Goal: Task Accomplishment & Management: Complete application form

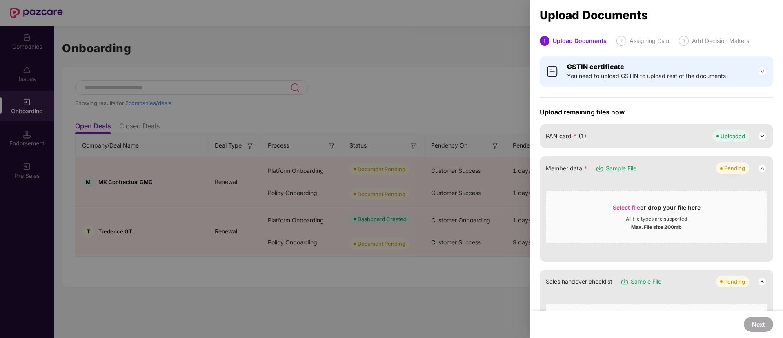
scroll to position [11, 0]
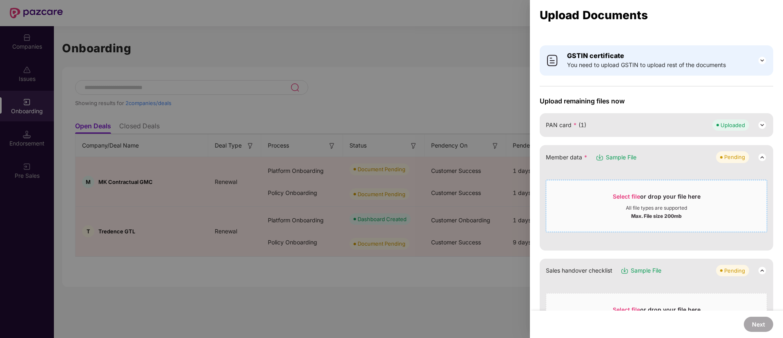
click at [630, 199] on span "Select file" at bounding box center [626, 196] width 27 height 7
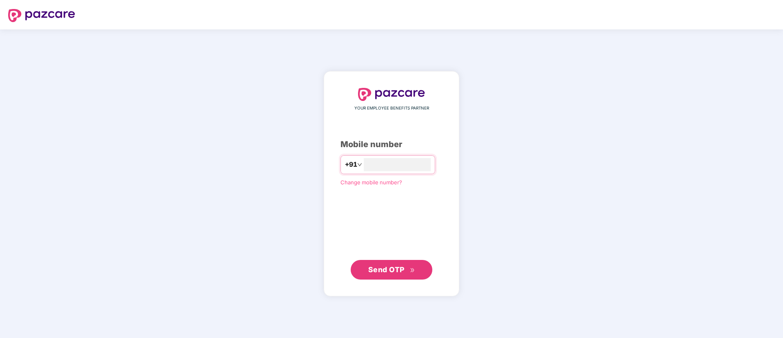
type input "**********"
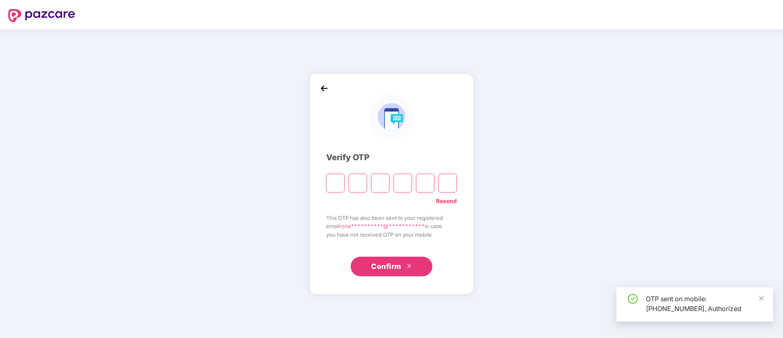
type input "*"
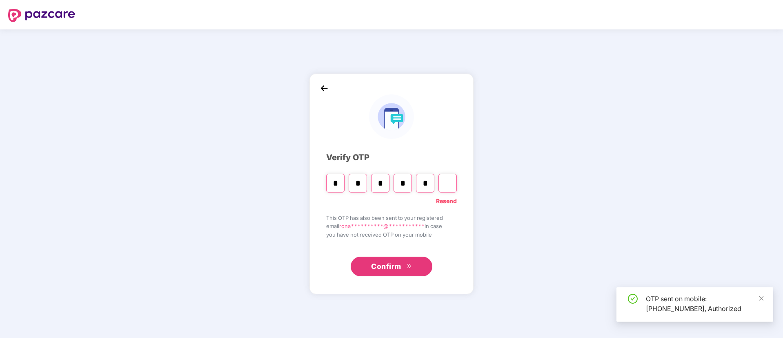
type input "*"
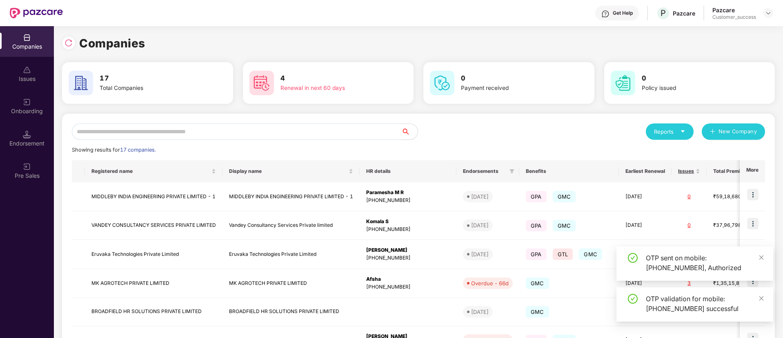
click at [193, 133] on input "text" at bounding box center [236, 131] width 329 height 16
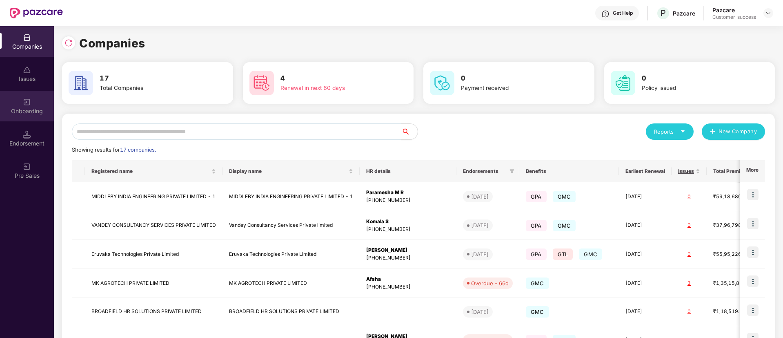
click at [27, 107] on div "Onboarding" at bounding box center [27, 111] width 54 height 8
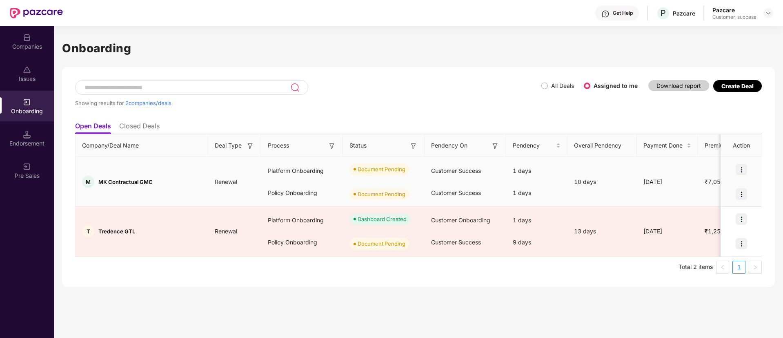
click at [742, 169] on img at bounding box center [741, 169] width 11 height 11
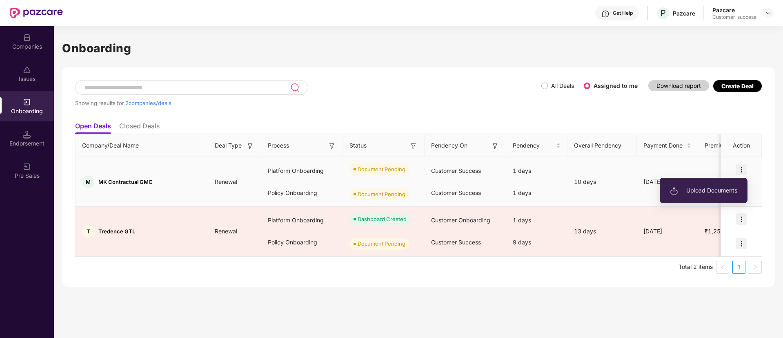
click at [720, 191] on span "Upload Documents" at bounding box center [703, 190] width 67 height 9
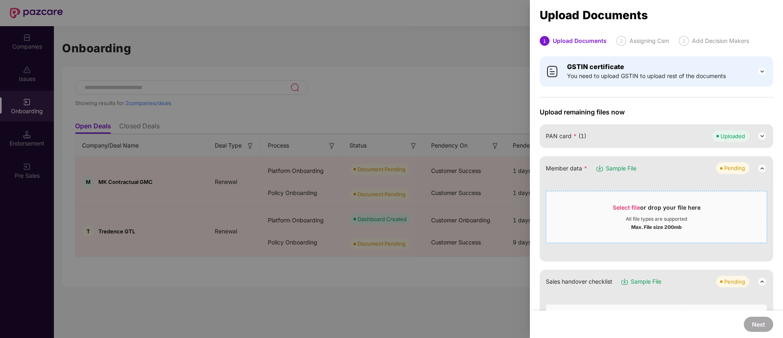
click at [623, 207] on span "Select file" at bounding box center [626, 207] width 27 height 7
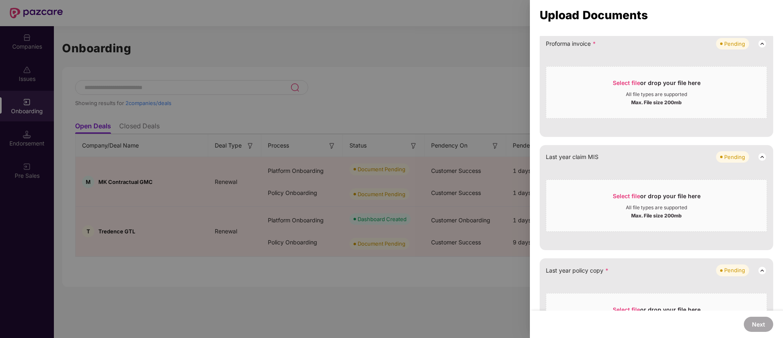
scroll to position [667, 0]
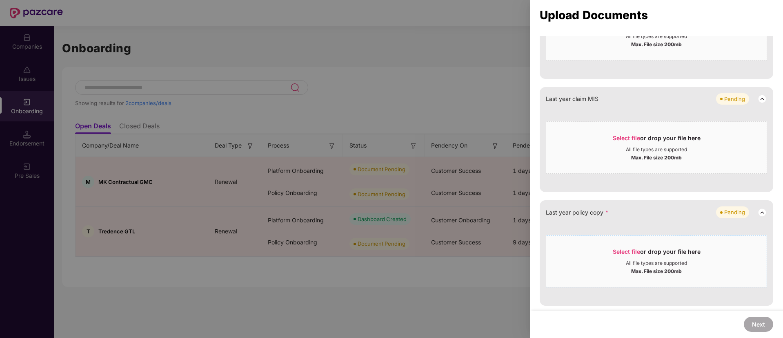
click at [628, 247] on div "Select file or drop your file here" at bounding box center [657, 253] width 88 height 12
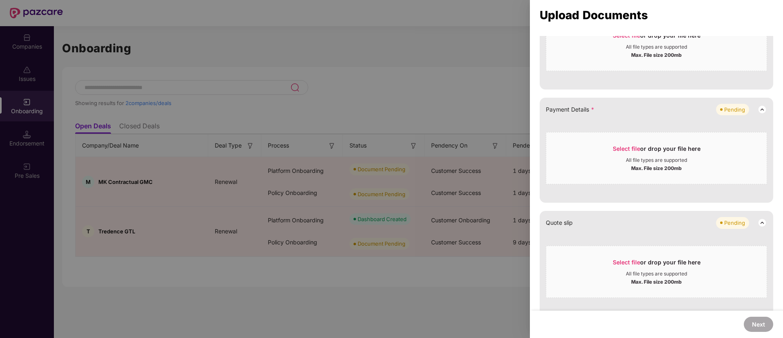
scroll to position [263, 0]
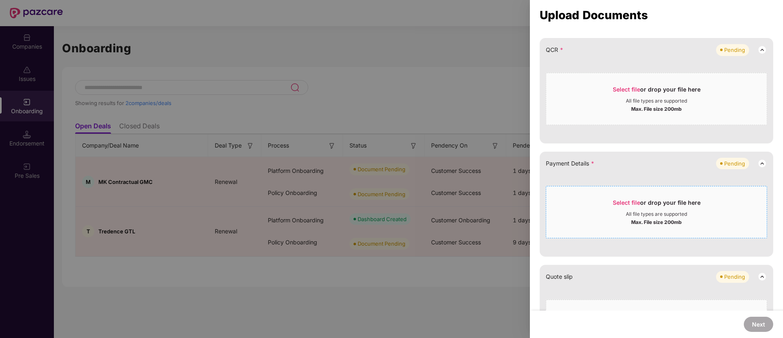
click at [634, 200] on span "Select file" at bounding box center [626, 202] width 27 height 7
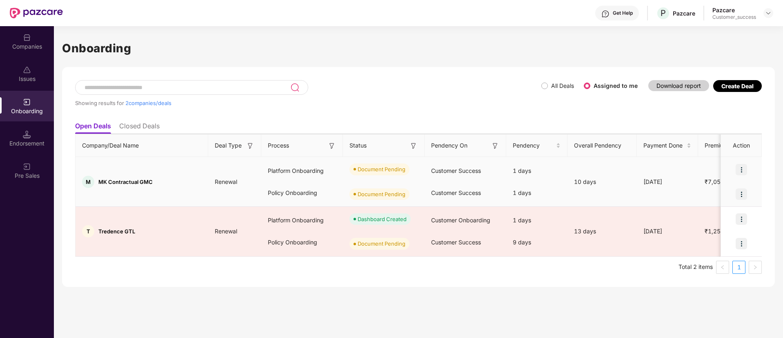
click at [742, 171] on img at bounding box center [741, 169] width 11 height 11
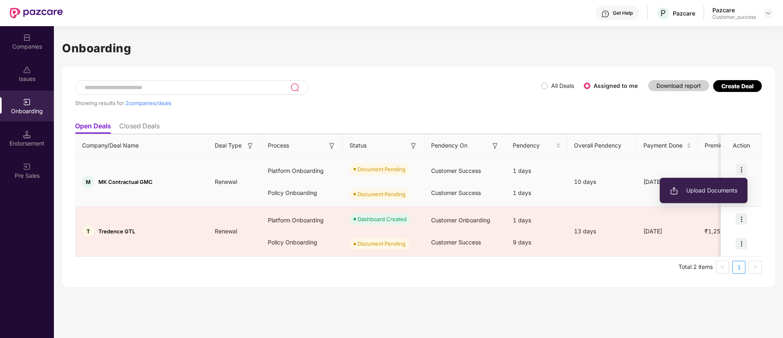
click at [722, 193] on span "Upload Documents" at bounding box center [703, 190] width 67 height 9
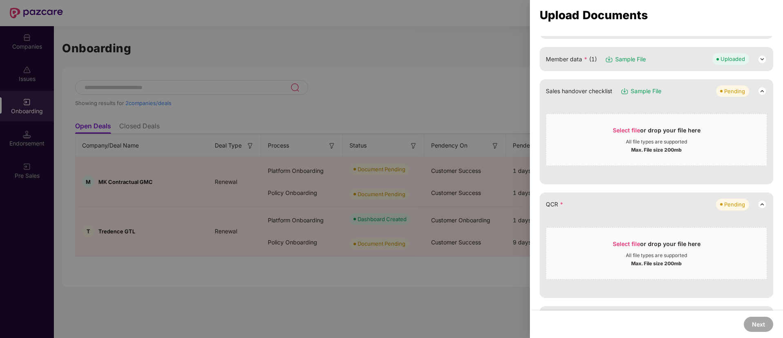
scroll to position [196, 0]
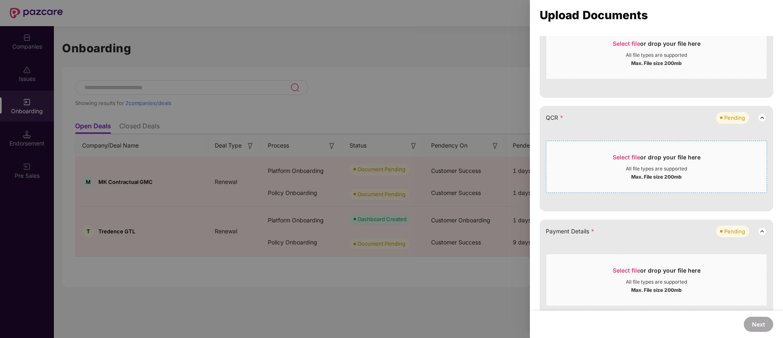
click at [621, 155] on span "Select file" at bounding box center [626, 156] width 27 height 7
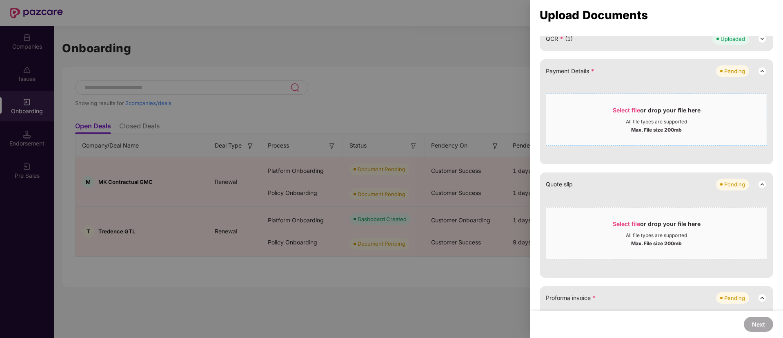
scroll to position [289, 0]
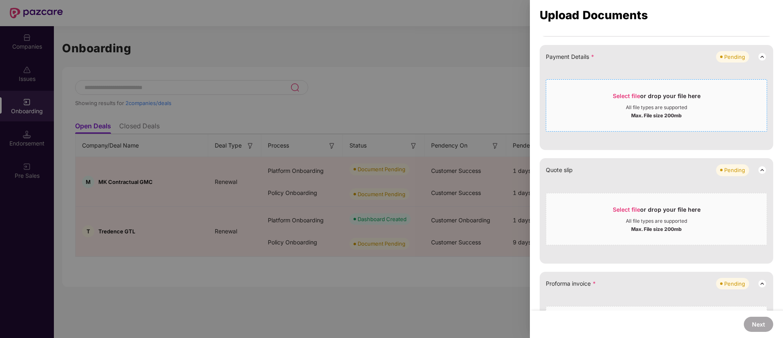
click at [627, 92] on span "Select file" at bounding box center [626, 95] width 27 height 7
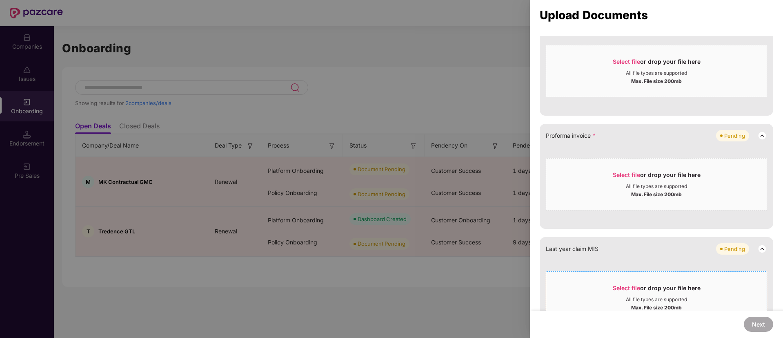
scroll to position [355, 0]
click at [623, 177] on span "Select file" at bounding box center [626, 174] width 27 height 7
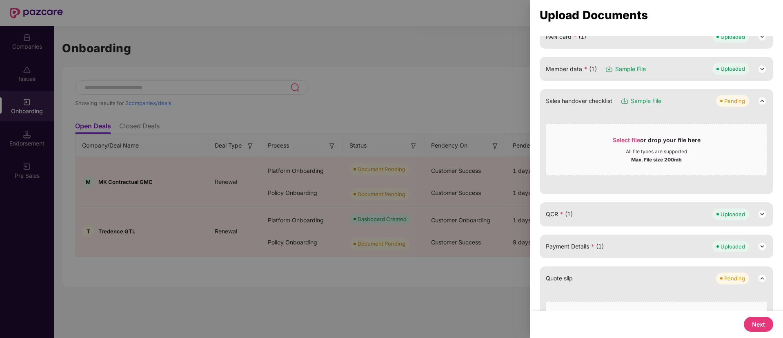
scroll to position [0, 0]
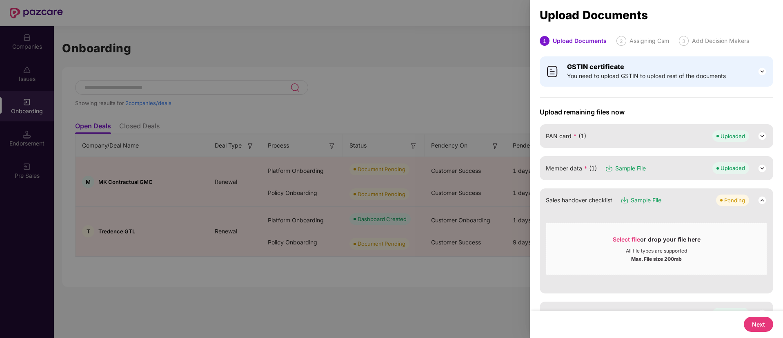
click at [758, 324] on button "Next" at bounding box center [758, 323] width 29 height 15
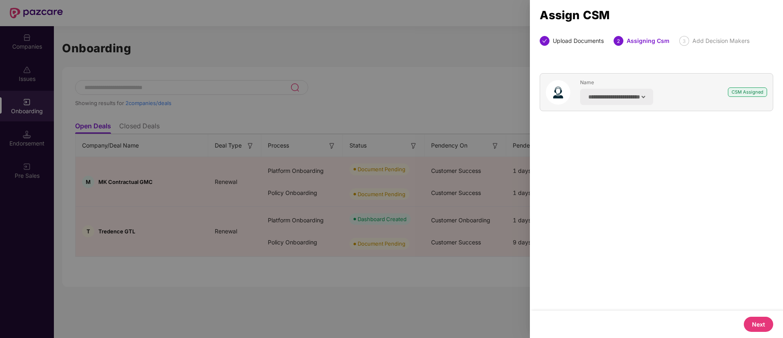
click at [762, 320] on button "Next" at bounding box center [758, 323] width 29 height 15
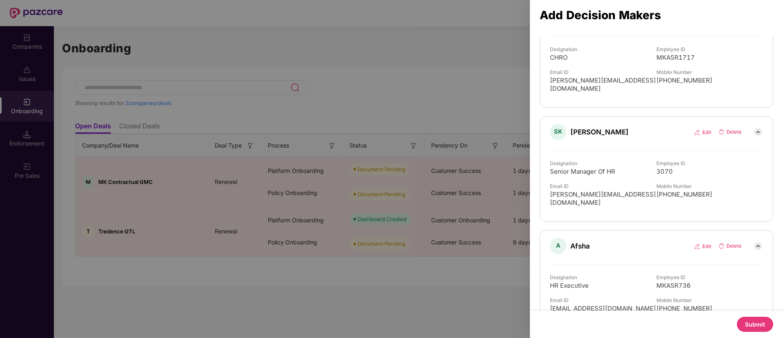
scroll to position [103, 0]
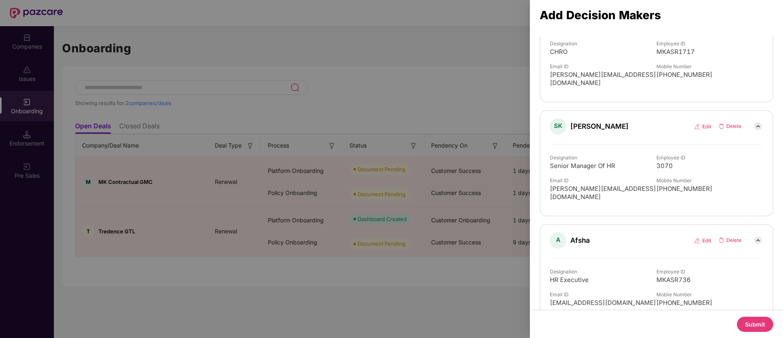
click at [729, 237] on img at bounding box center [730, 240] width 24 height 7
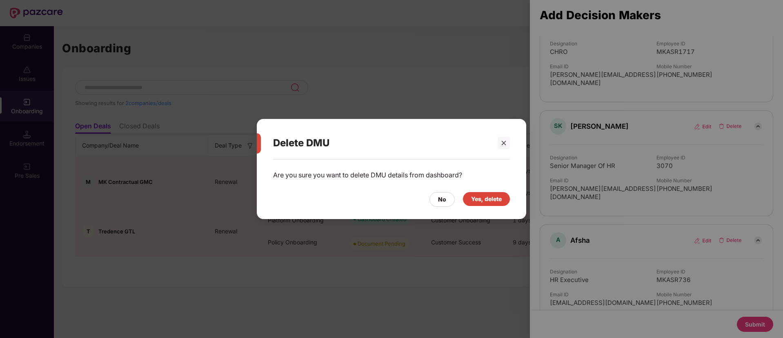
click at [491, 199] on div "Yes, delete" at bounding box center [486, 198] width 31 height 9
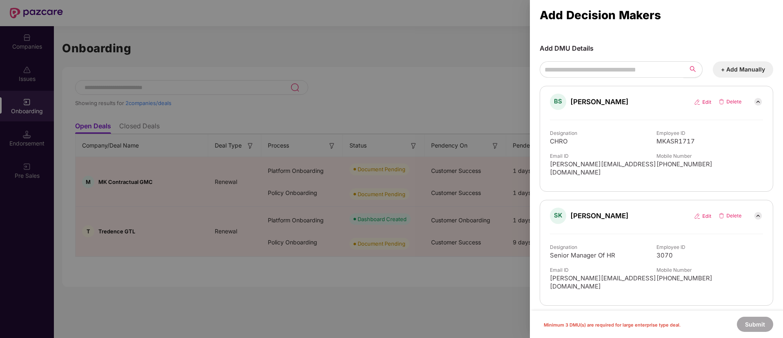
scroll to position [0, 0]
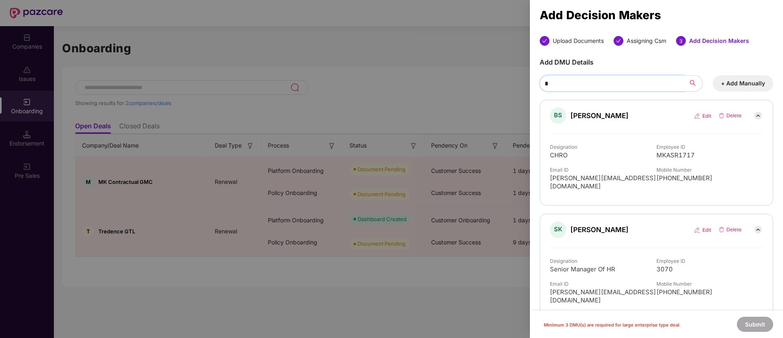
click at [611, 83] on input "*" at bounding box center [612, 83] width 144 height 16
click at [686, 102] on button "Add" at bounding box center [689, 103] width 16 height 9
type input "*****"
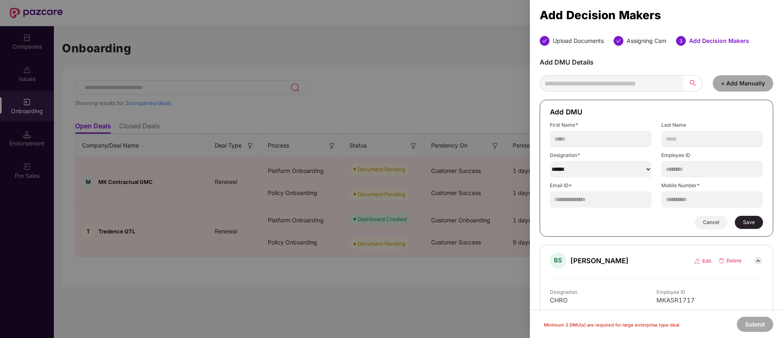
click at [747, 219] on span "Save" at bounding box center [749, 222] width 12 height 7
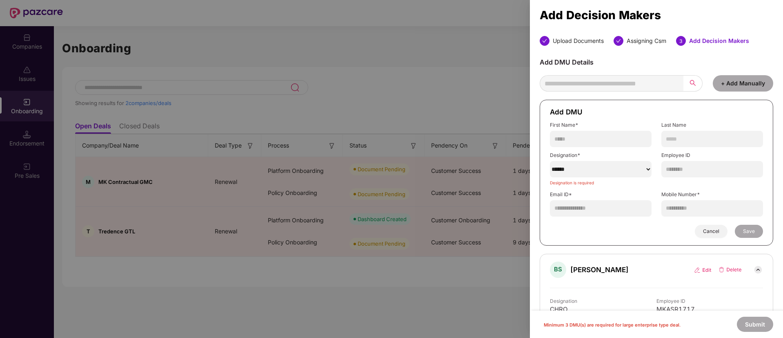
click at [614, 160] on div "Designation* ****** Designation is required" at bounding box center [601, 169] width 102 height 34
click at [616, 165] on select "******" at bounding box center [601, 169] width 102 height 16
select select "**********"
click at [550, 161] on select "******" at bounding box center [601, 169] width 102 height 16
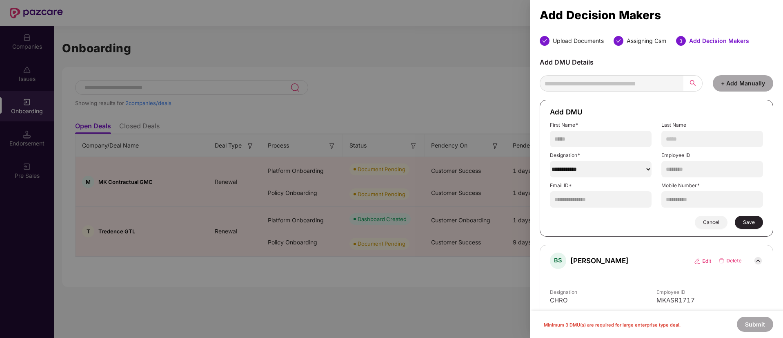
scroll to position [43, 0]
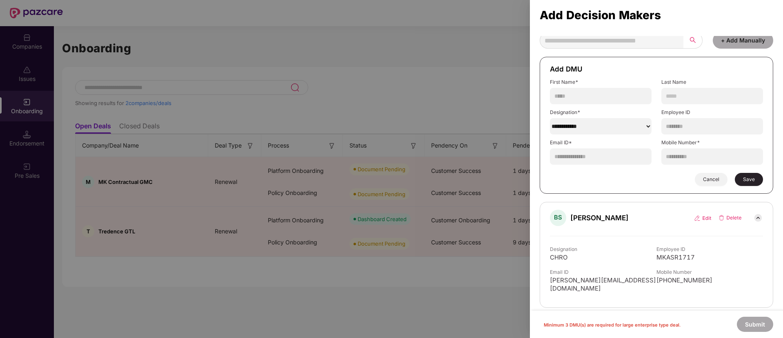
click at [747, 174] on button "Save" at bounding box center [749, 179] width 28 height 13
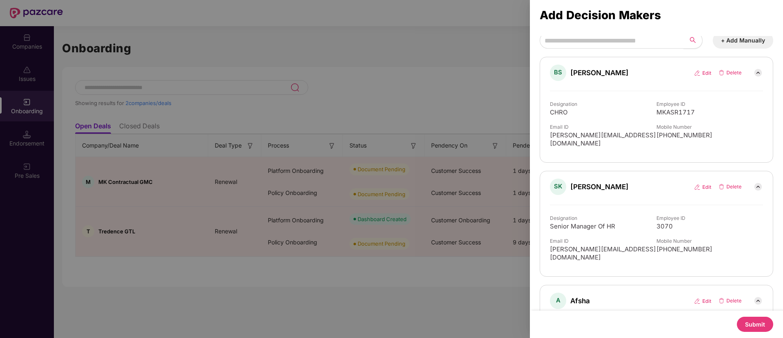
scroll to position [103, 0]
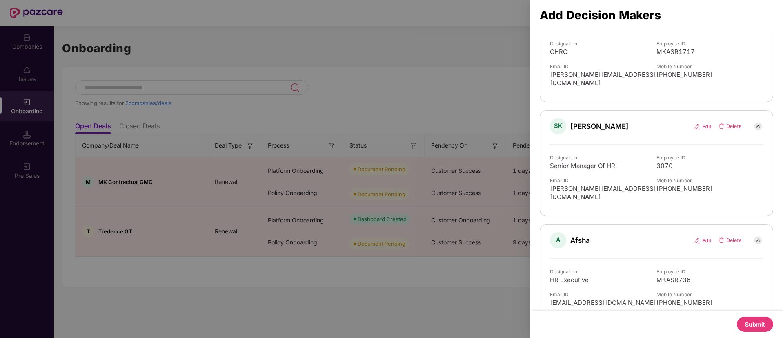
click at [749, 321] on button "Submit" at bounding box center [755, 323] width 36 height 15
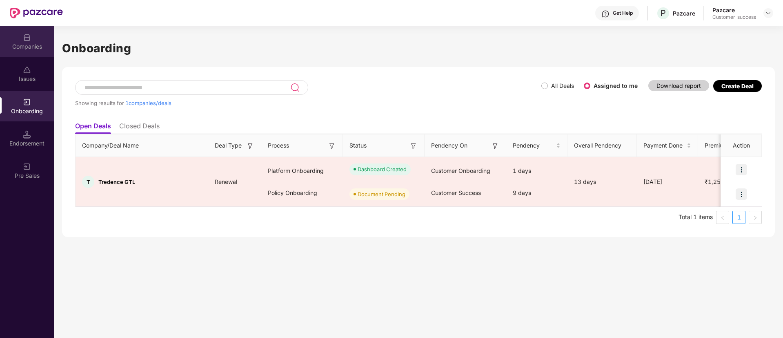
click at [27, 42] on div "Companies" at bounding box center [27, 46] width 54 height 8
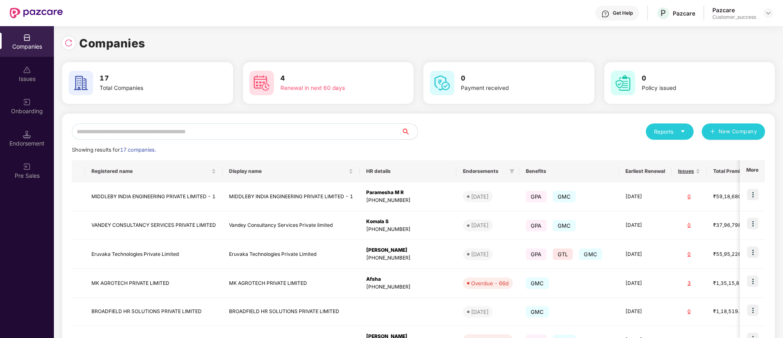
click at [215, 128] on input "text" at bounding box center [236, 131] width 329 height 16
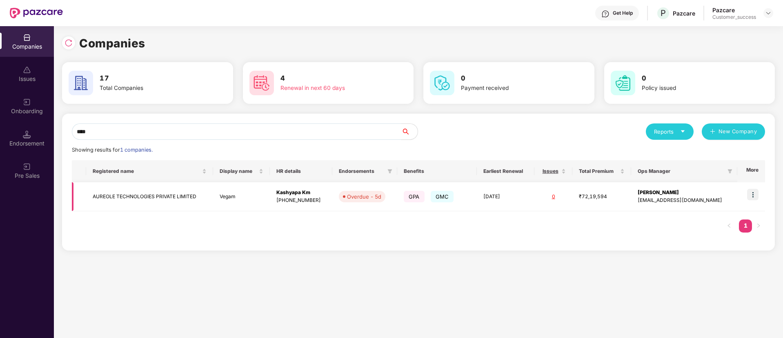
type input "****"
click at [760, 191] on td at bounding box center [751, 196] width 28 height 29
click at [754, 195] on img at bounding box center [752, 194] width 11 height 11
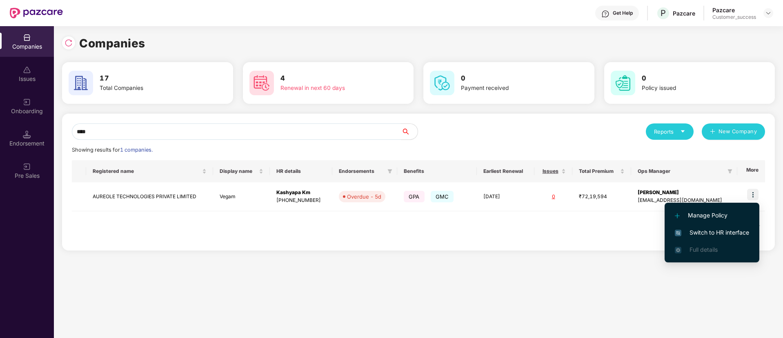
click at [734, 226] on li "Switch to HR interface" at bounding box center [712, 232] width 95 height 17
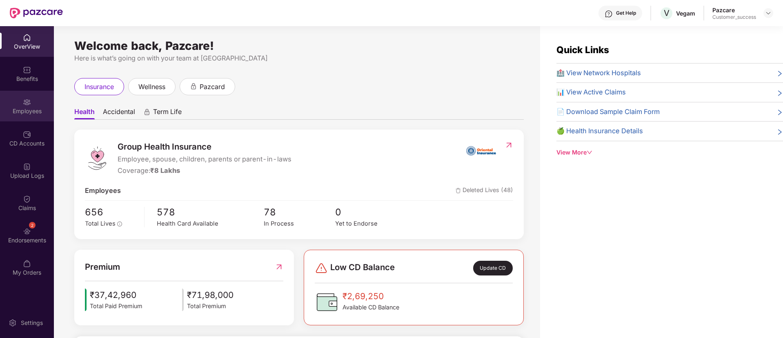
click at [16, 115] on div "Employees" at bounding box center [27, 106] width 54 height 31
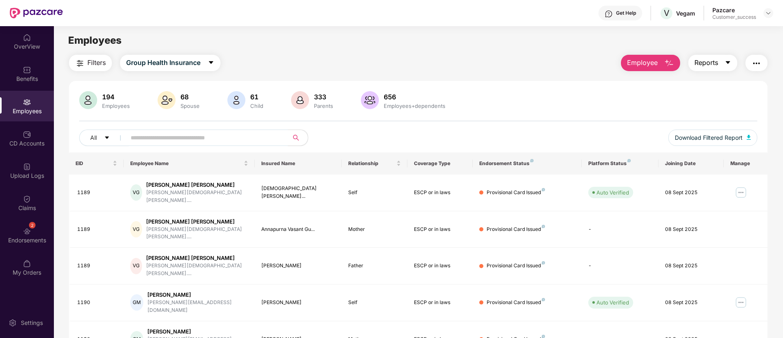
click at [727, 63] on icon "caret-down" at bounding box center [727, 62] width 4 height 3
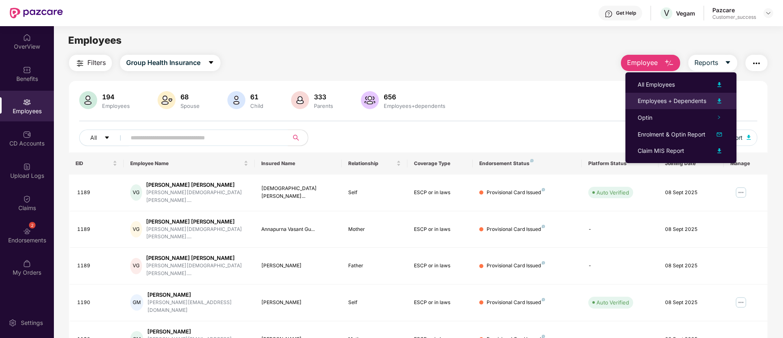
click at [720, 98] on img at bounding box center [719, 101] width 10 height 10
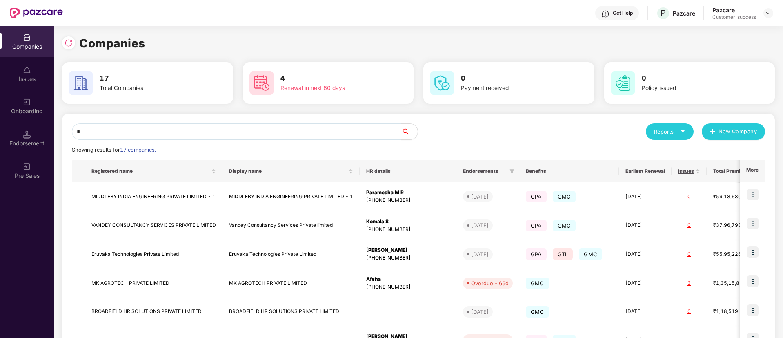
click at [248, 129] on input "*" at bounding box center [236, 131] width 329 height 16
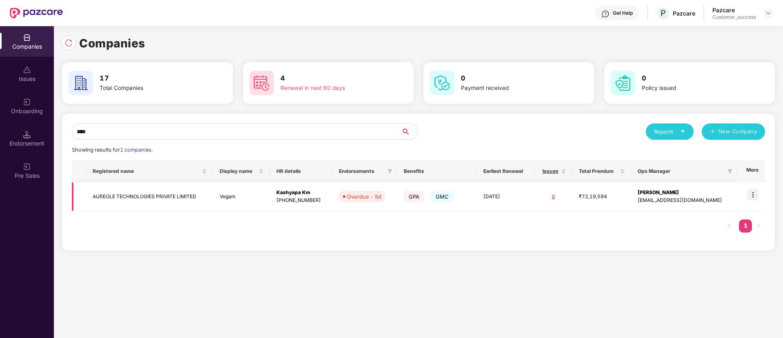
type input "****"
drag, startPoint x: 198, startPoint y: 191, endPoint x: 87, endPoint y: 186, distance: 110.7
click at [87, 186] on td "AUREOLE TECHNOLOGIES PRIVATE LIMITED" at bounding box center [149, 196] width 127 height 29
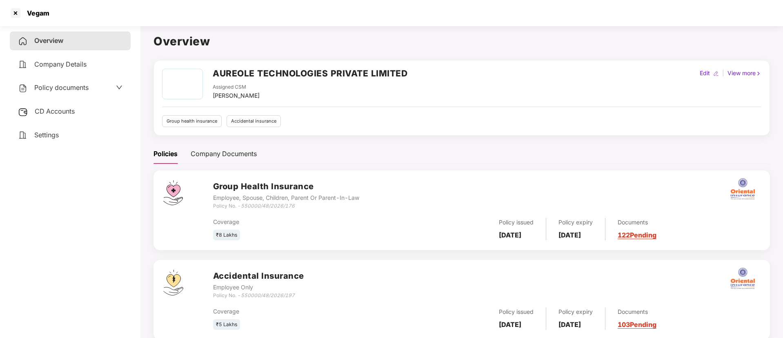
click at [380, 75] on h2 "AUREOLE TECHNOLOGIES PRIVATE LIMITED" at bounding box center [310, 73] width 195 height 13
copy h2 "AUREOLE TECHNOLOGIES PRIVATE LIMITED"
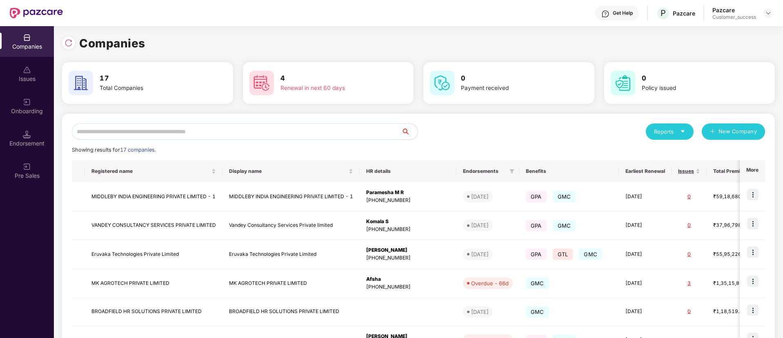
click at [154, 137] on input "text" at bounding box center [236, 131] width 329 height 16
type input "*"
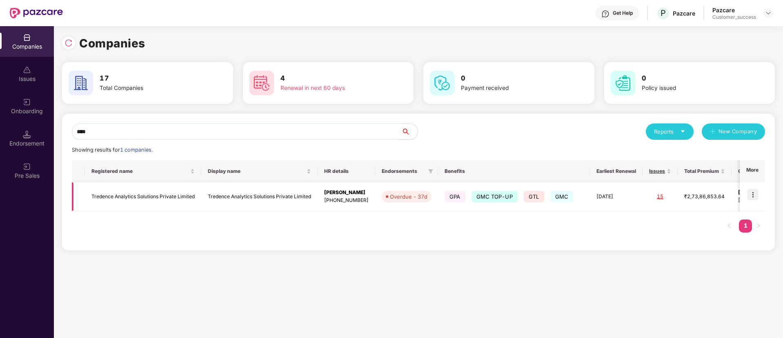
type input "****"
click at [760, 191] on td at bounding box center [752, 196] width 25 height 29
click at [752, 195] on img at bounding box center [752, 194] width 11 height 11
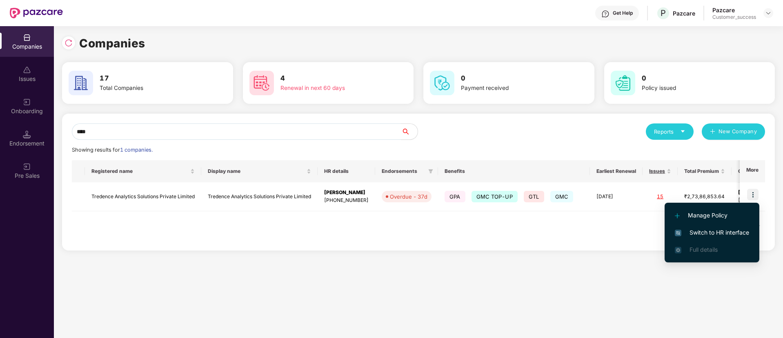
click at [714, 232] on span "Switch to HR interface" at bounding box center [712, 232] width 74 height 9
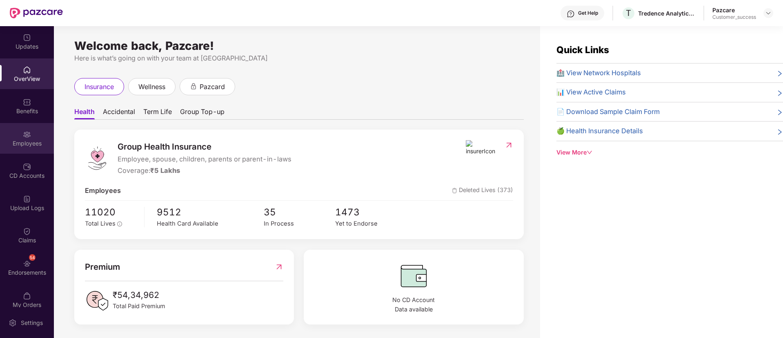
click at [28, 135] on img at bounding box center [27, 134] width 8 height 8
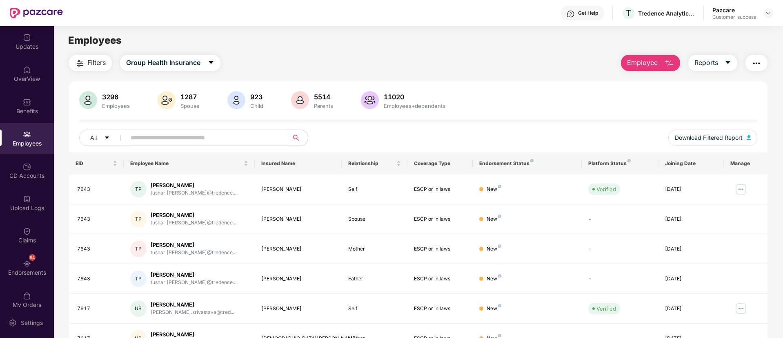
click at [657, 59] on span "Employee" at bounding box center [642, 63] width 31 height 10
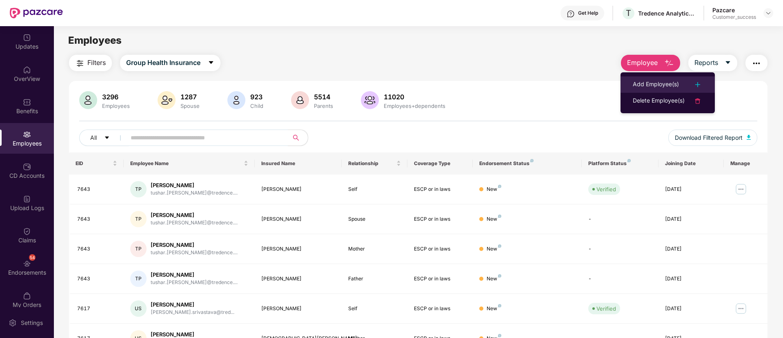
click at [687, 83] on div at bounding box center [694, 85] width 18 height 10
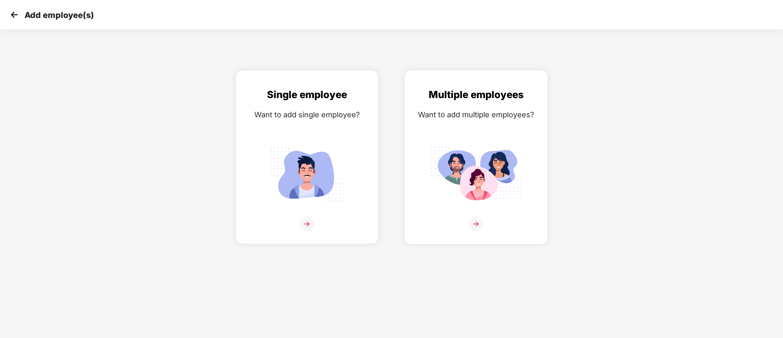
click at [521, 151] on img at bounding box center [475, 174] width 91 height 64
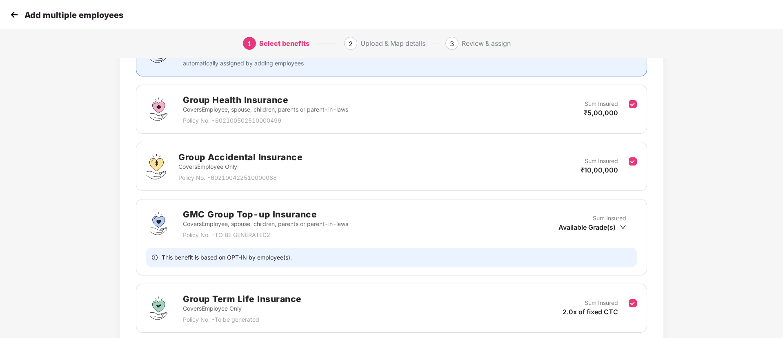
scroll to position [91, 0]
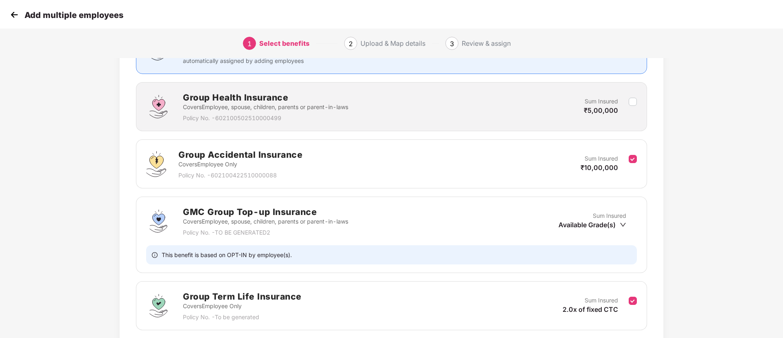
click at [637, 153] on div "Group Accidental Insurance Covers Employee Only Policy No. - 602100422510000088…" at bounding box center [391, 163] width 511 height 49
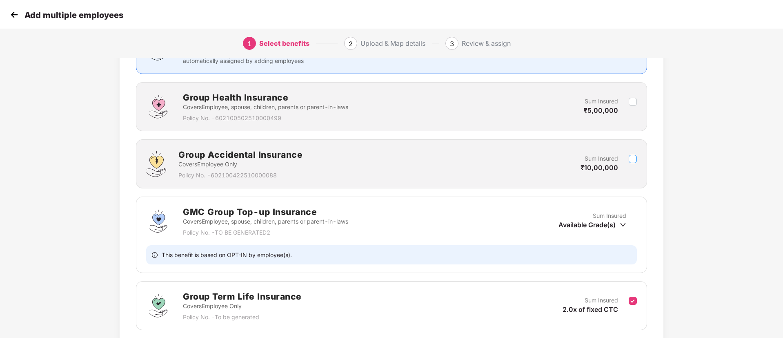
scroll to position [154, 0]
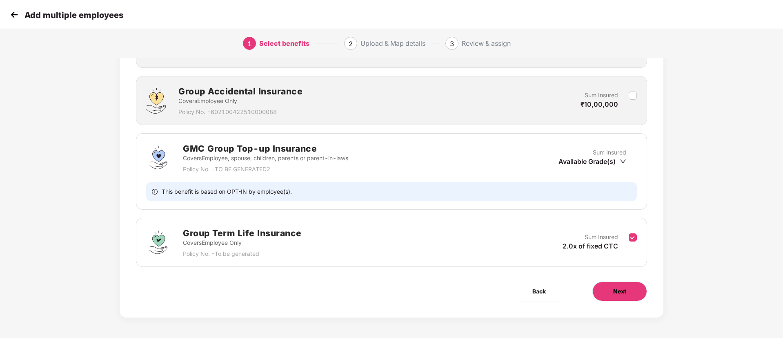
click at [636, 294] on button "Next" at bounding box center [619, 291] width 55 height 20
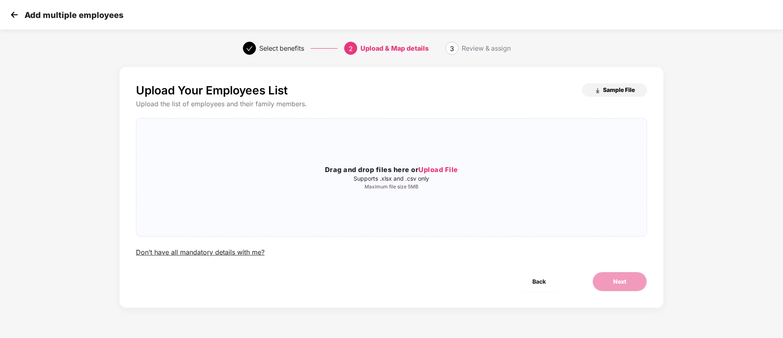
click at [625, 94] on button "Sample File" at bounding box center [614, 89] width 65 height 13
click at [444, 165] on h3 "Drag and drop files here or Upload File" at bounding box center [391, 170] width 510 height 11
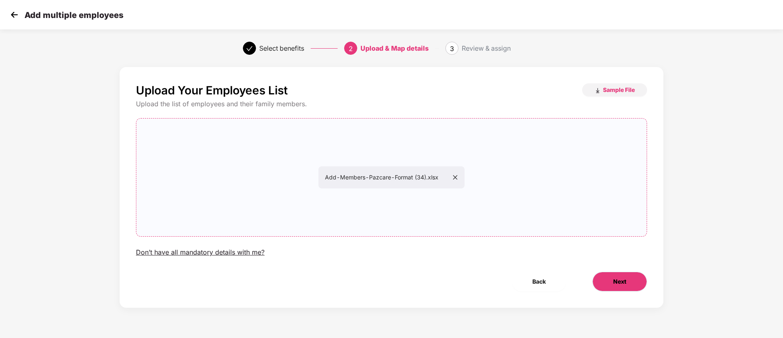
click at [626, 283] on span "Next" at bounding box center [619, 281] width 13 height 9
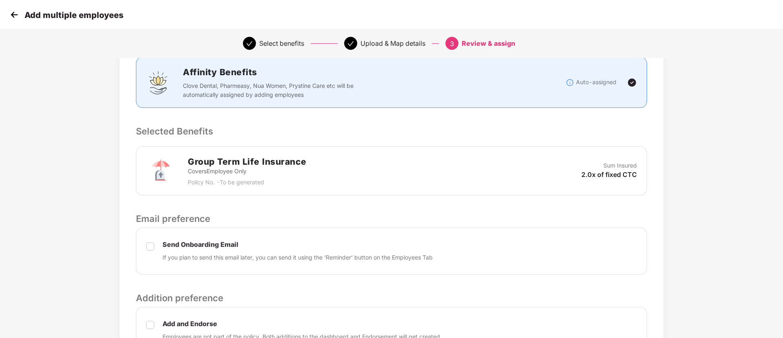
scroll to position [197, 0]
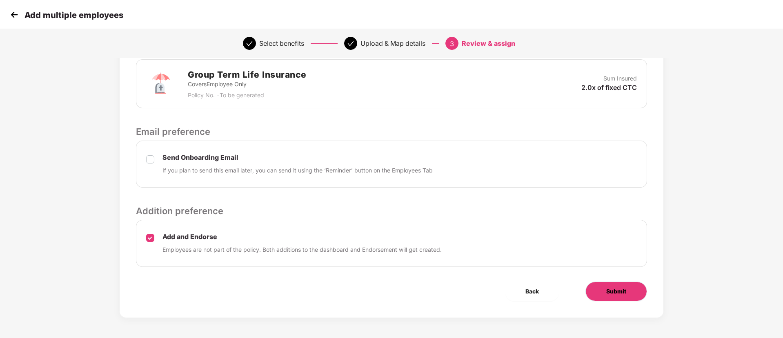
click at [616, 289] on span "Submit" at bounding box center [616, 291] width 20 height 9
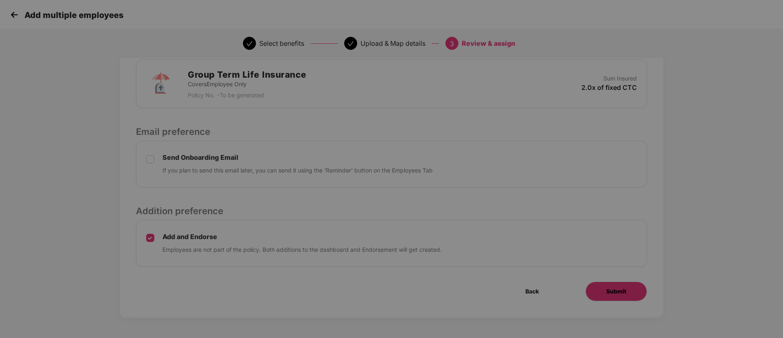
scroll to position [0, 0]
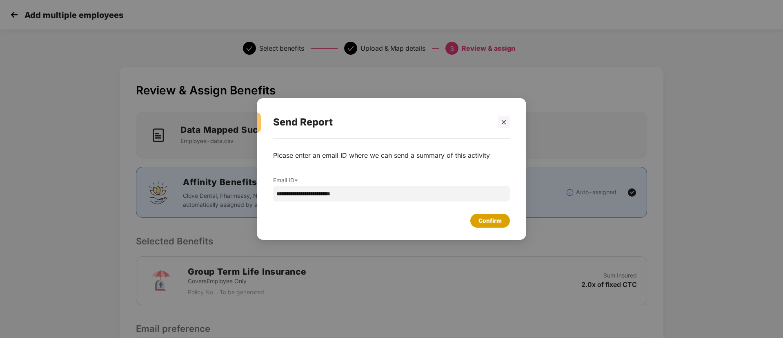
click at [495, 216] on div "Confirm" at bounding box center [489, 220] width 23 height 9
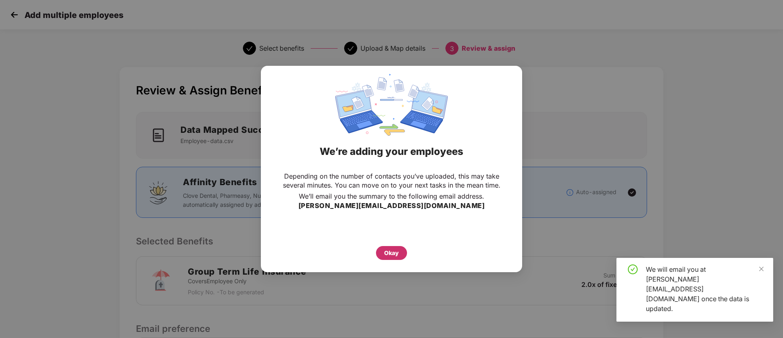
click at [397, 252] on div "Okay" at bounding box center [391, 252] width 15 height 9
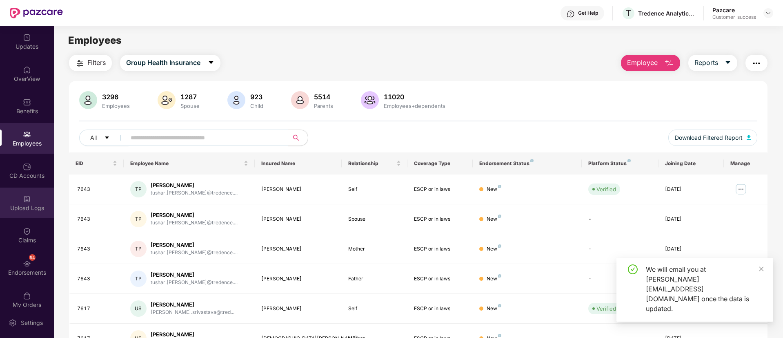
click at [23, 202] on img at bounding box center [27, 199] width 8 height 8
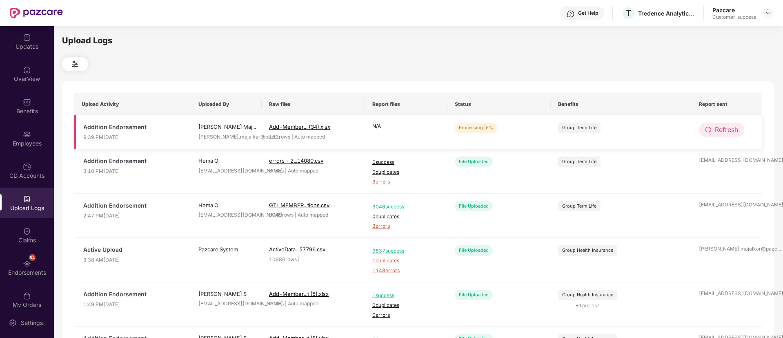
click at [730, 131] on span "Refresh" at bounding box center [726, 130] width 23 height 10
click at [14, 132] on div "Employees" at bounding box center [27, 138] width 54 height 31
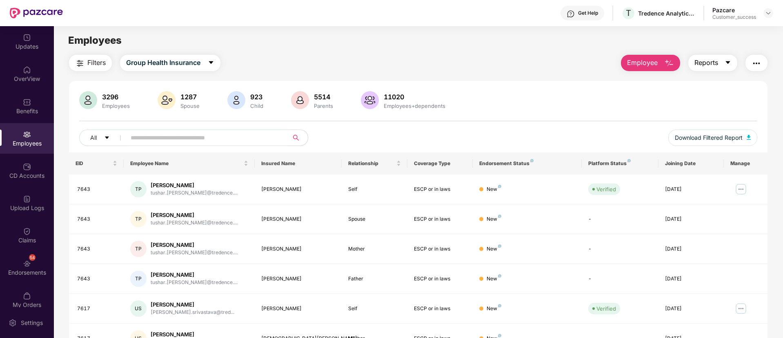
click at [725, 59] on icon "caret-down" at bounding box center [728, 62] width 7 height 7
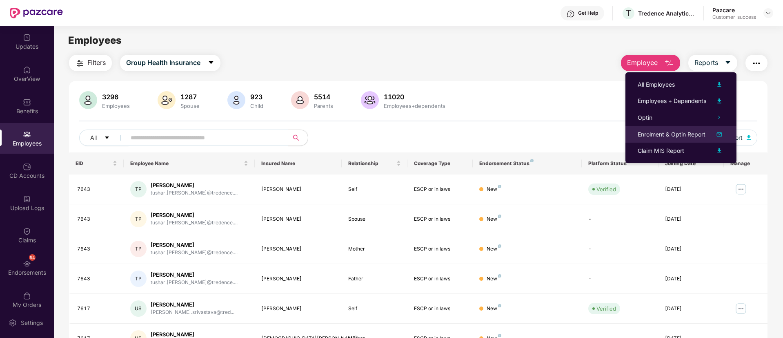
click at [721, 127] on li "Enrolment & Optin Report" at bounding box center [680, 134] width 111 height 16
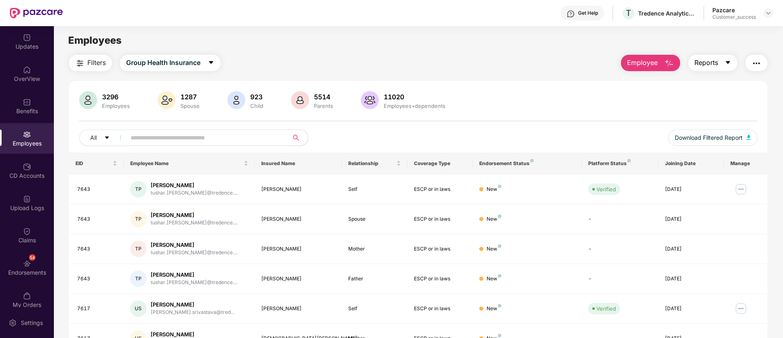
click at [734, 64] on button "Reports" at bounding box center [712, 63] width 49 height 16
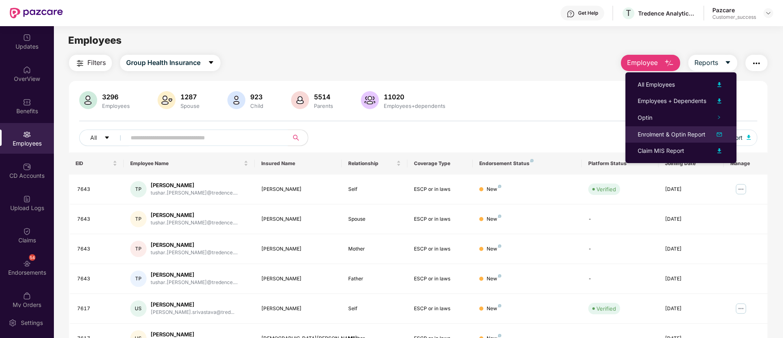
click at [721, 133] on img at bounding box center [719, 134] width 10 height 10
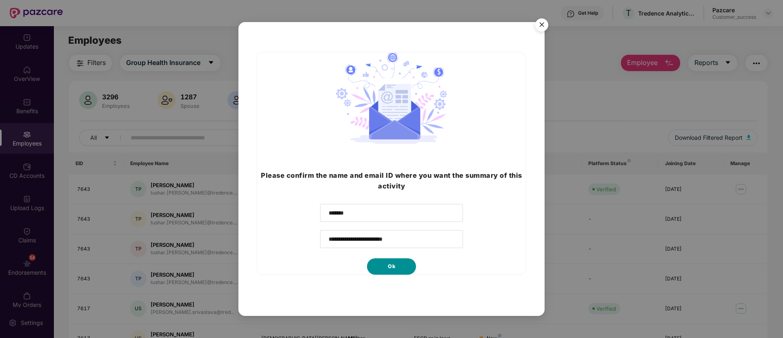
click at [385, 262] on button "Ok" at bounding box center [391, 266] width 49 height 16
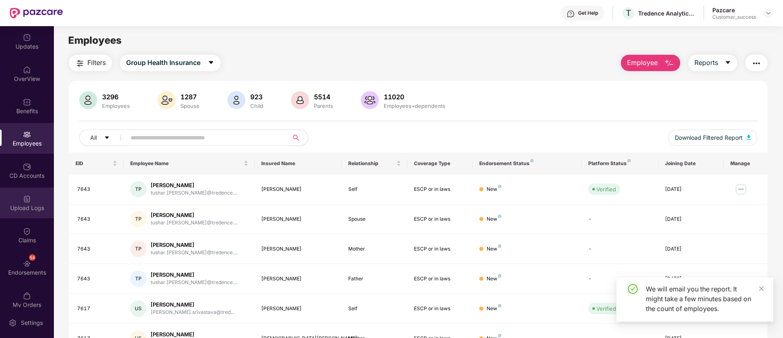
click at [31, 202] on div "Upload Logs" at bounding box center [27, 202] width 54 height 31
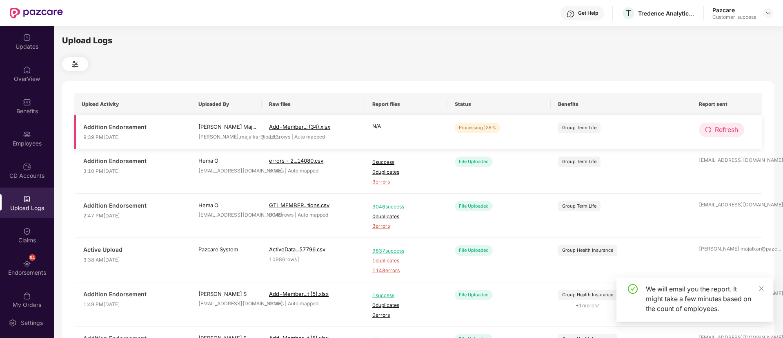
click at [725, 130] on span "Refresh" at bounding box center [726, 130] width 23 height 10
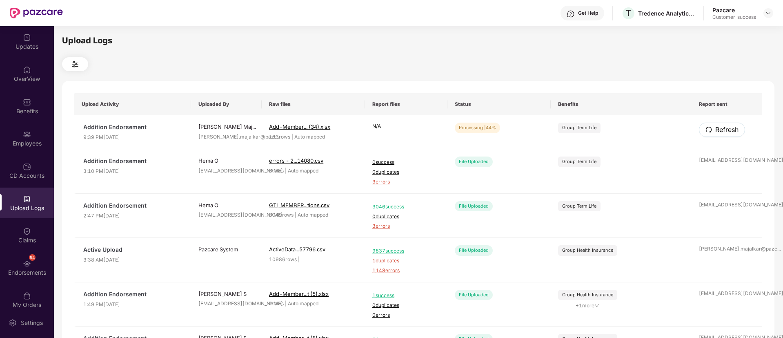
click at [725, 130] on span "Refresh" at bounding box center [726, 130] width 23 height 10
click at [712, 125] on button "Refresh" at bounding box center [721, 129] width 45 height 14
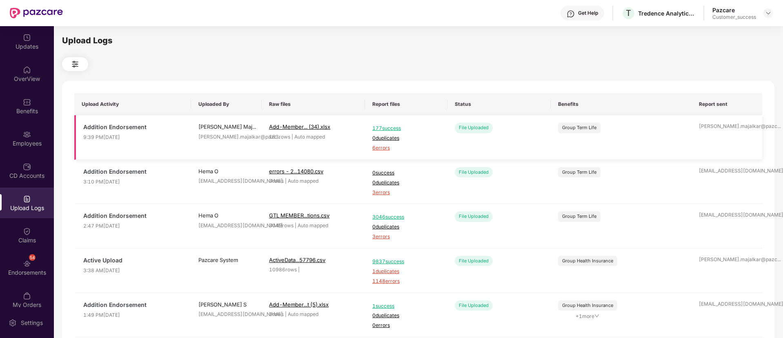
click at [375, 146] on span "6 errors" at bounding box center [406, 148] width 68 height 8
click at [27, 140] on div "Employees" at bounding box center [27, 143] width 54 height 8
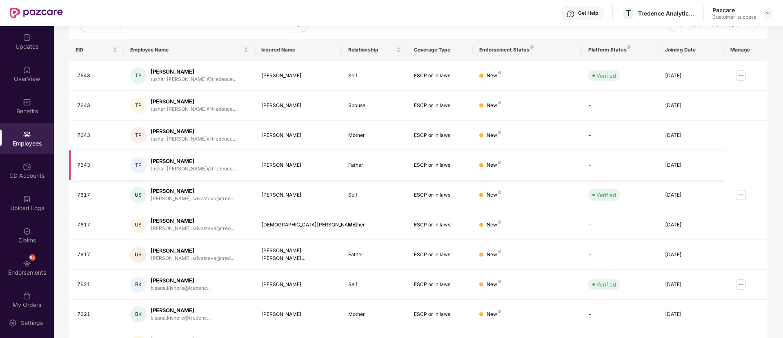
scroll to position [143, 0]
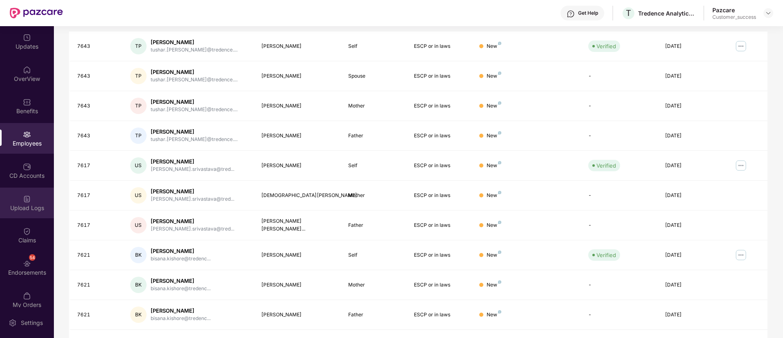
click at [21, 209] on div "Upload Logs" at bounding box center [27, 208] width 54 height 8
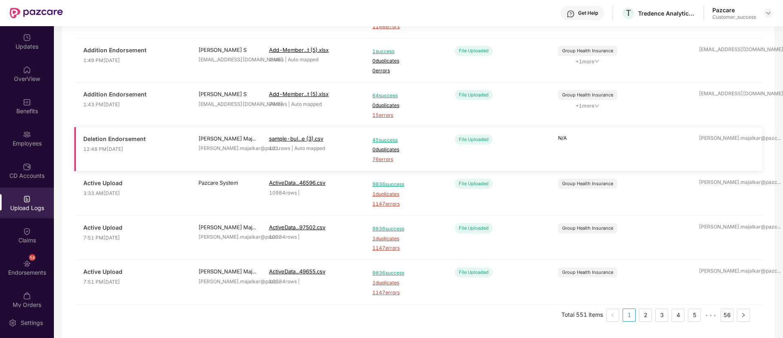
scroll to position [0, 0]
